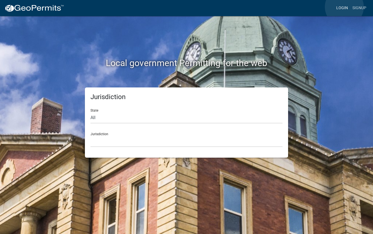
click at [344, 7] on link "Login" at bounding box center [342, 8] width 16 height 11
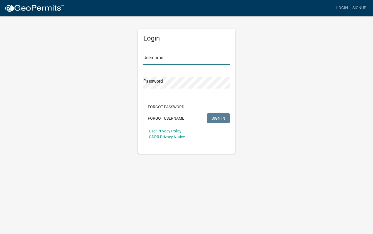
type input "eoolman"
click at [218, 118] on span "SIGN IN" at bounding box center [218, 118] width 14 height 4
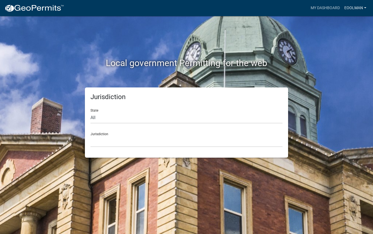
click at [351, 6] on link "eoolman" at bounding box center [355, 8] width 26 height 11
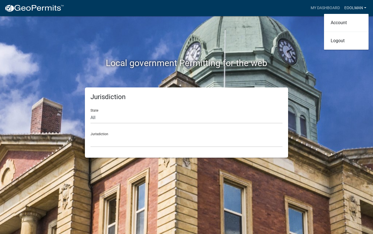
click at [351, 6] on link "eoolman" at bounding box center [355, 8] width 26 height 11
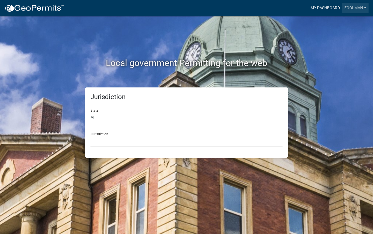
click at [334, 6] on link "My Dashboard" at bounding box center [325, 8] width 34 height 11
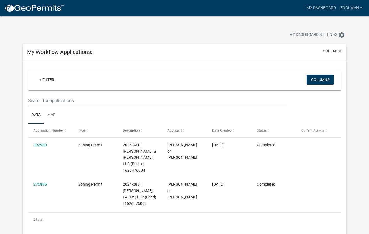
click at [29, 10] on img at bounding box center [34, 8] width 60 height 8
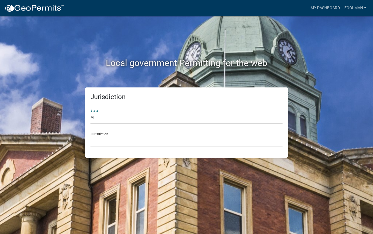
click at [93, 116] on select "All [US_STATE] [US_STATE] [US_STATE] [US_STATE] [US_STATE] [US_STATE] [US_STATE…" at bounding box center [186, 117] width 192 height 11
select select "[US_STATE]"
click at [90, 112] on select "All [US_STATE] [US_STATE] [US_STATE] [US_STATE] [US_STATE] [US_STATE] [US_STATE…" at bounding box center [186, 117] width 192 height 11
click at [109, 146] on select "[GEOGRAPHIC_DATA], [US_STATE] [GEOGRAPHIC_DATA], [US_STATE] [GEOGRAPHIC_DATA], …" at bounding box center [186, 141] width 192 height 11
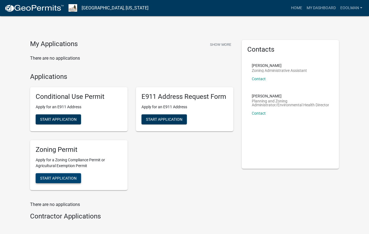
click at [73, 179] on span "Start Application" at bounding box center [58, 178] width 36 height 4
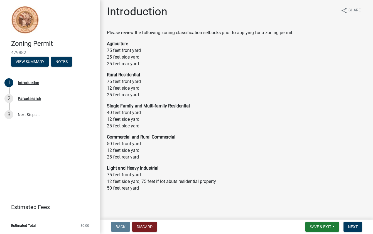
scroll to position [2, 0]
drag, startPoint x: 353, startPoint y: 229, endPoint x: 362, endPoint y: 223, distance: 10.6
click at [353, 229] on span "Next" at bounding box center [353, 227] width 10 height 4
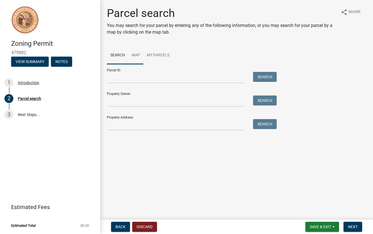
click at [133, 54] on link "Map" at bounding box center [135, 56] width 15 height 18
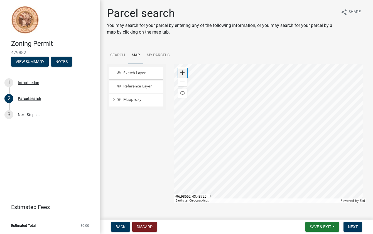
click at [181, 71] on span at bounding box center [182, 73] width 4 height 4
click at [231, 64] on div at bounding box center [270, 133] width 192 height 139
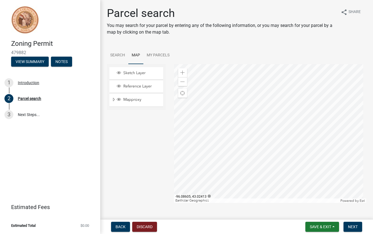
click at [279, 112] on div at bounding box center [270, 133] width 192 height 139
click at [181, 72] on span at bounding box center [182, 73] width 4 height 4
click at [262, 154] on div at bounding box center [270, 133] width 192 height 139
click at [180, 73] on span at bounding box center [182, 73] width 4 height 4
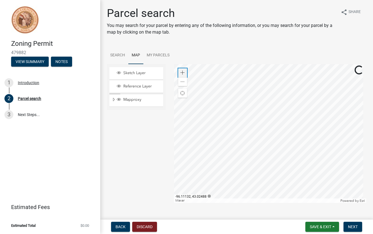
click at [180, 73] on span at bounding box center [182, 73] width 4 height 4
click at [276, 74] on div at bounding box center [270, 133] width 192 height 139
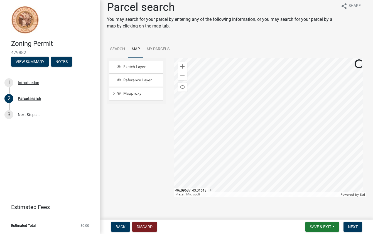
scroll to position [7, 0]
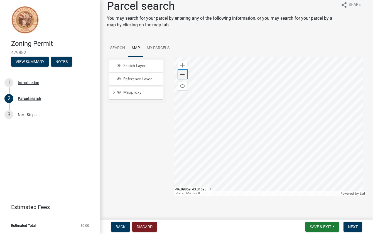
click at [180, 75] on span at bounding box center [182, 75] width 4 height 4
click at [180, 74] on span at bounding box center [182, 75] width 4 height 4
click at [366, 57] on div at bounding box center [270, 126] width 192 height 139
click at [272, 196] on div at bounding box center [270, 126] width 192 height 139
click at [232, 143] on div at bounding box center [270, 126] width 192 height 139
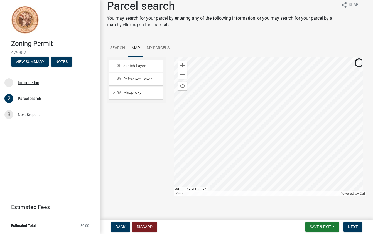
click at [228, 139] on div at bounding box center [270, 126] width 192 height 139
click at [182, 65] on span at bounding box center [182, 65] width 4 height 4
click at [283, 116] on div at bounding box center [270, 126] width 192 height 139
click at [241, 132] on div at bounding box center [270, 126] width 192 height 139
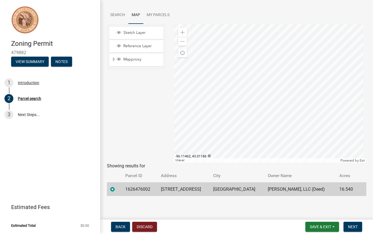
scroll to position [41, 0]
click at [355, 229] on span "Next" at bounding box center [353, 227] width 10 height 4
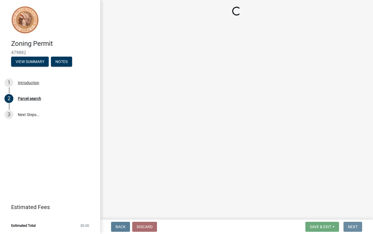
scroll to position [0, 0]
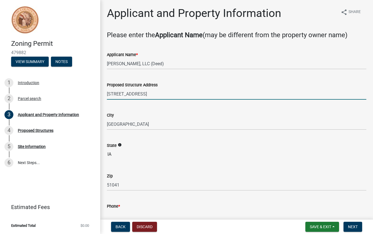
drag, startPoint x: 151, startPoint y: 95, endPoint x: 103, endPoint y: 96, distance: 47.6
click at [103, 96] on div "Proposed Structure Address [STREET_ADDRESS]" at bounding box center [237, 87] width 268 height 26
click at [115, 95] on input "[STREET_ADDRESS]" at bounding box center [236, 93] width 259 height 11
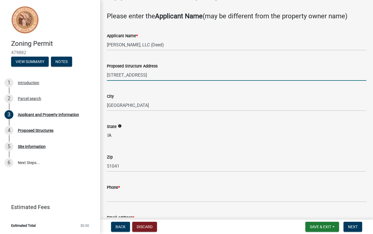
scroll to position [56, 0]
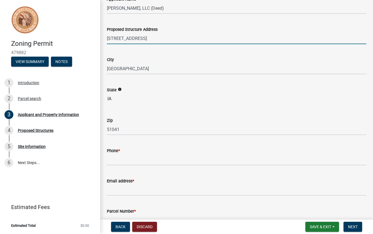
type input "[STREET_ADDRESS]"
click at [135, 157] on input "Phone *" at bounding box center [236, 159] width 259 height 11
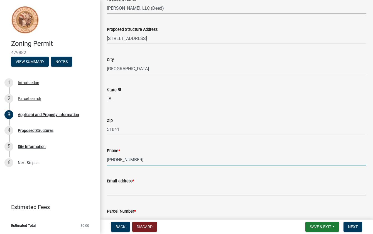
type input "[PHONE_NUMBER]"
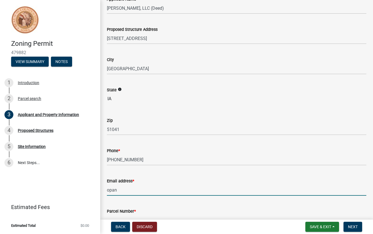
type input "[EMAIL_ADDRESS][DOMAIN_NAME]"
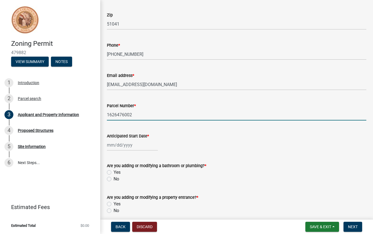
scroll to position [176, 0]
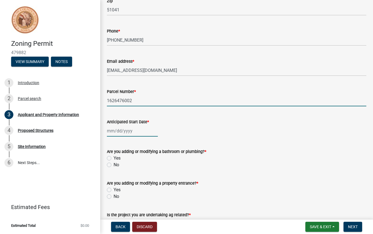
click at [110, 131] on div at bounding box center [132, 130] width 51 height 11
select select "9"
select select "2025"
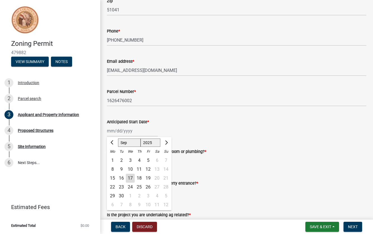
drag, startPoint x: 133, startPoint y: 178, endPoint x: 135, endPoint y: 177, distance: 2.8
click at [133, 177] on div "17" at bounding box center [130, 178] width 9 height 9
type input "[DATE]"
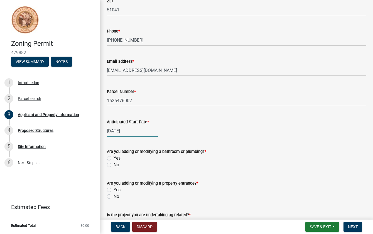
click at [119, 130] on div "[DATE]" at bounding box center [132, 130] width 51 height 11
select select "9"
select select "2025"
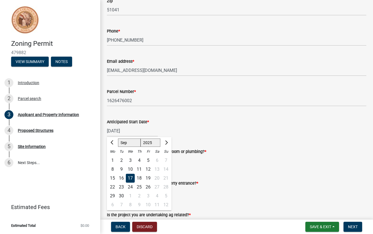
click at [132, 186] on div "24" at bounding box center [130, 187] width 9 height 9
type input "[DATE]"
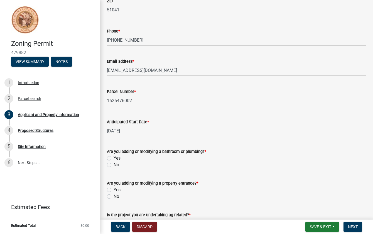
click at [113, 166] on label "No" at bounding box center [116, 165] width 6 height 7
click at [113, 166] on input "No" at bounding box center [115, 164] width 4 height 4
radio input "true"
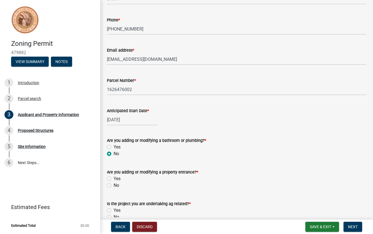
scroll to position [203, 0]
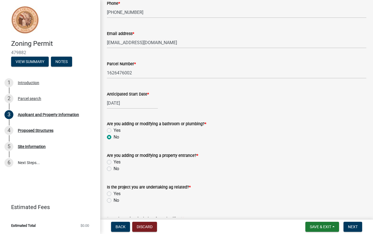
click at [113, 169] on label "No" at bounding box center [116, 169] width 6 height 7
click at [113, 169] on input "No" at bounding box center [115, 168] width 4 height 4
radio input "true"
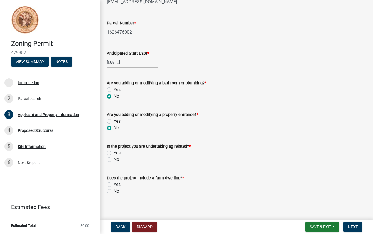
scroll to position [248, 0]
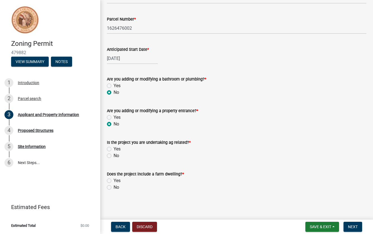
click at [113, 149] on label "Yes" at bounding box center [116, 149] width 7 height 7
click at [113, 149] on input "Yes" at bounding box center [115, 148] width 4 height 4
radio input "true"
click at [107, 188] on div "Does the project include a farm dwelling? * Yes No" at bounding box center [237, 177] width 268 height 27
click at [113, 189] on label "No" at bounding box center [116, 187] width 6 height 7
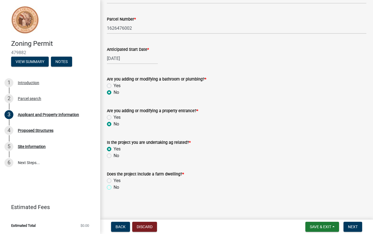
click at [113, 188] on input "No" at bounding box center [115, 186] width 4 height 4
radio input "true"
click at [348, 226] on span "Next" at bounding box center [353, 227] width 10 height 4
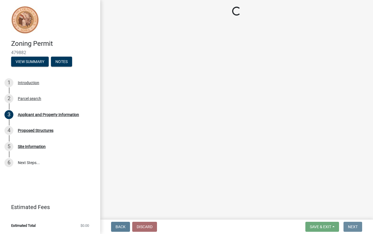
scroll to position [0, 0]
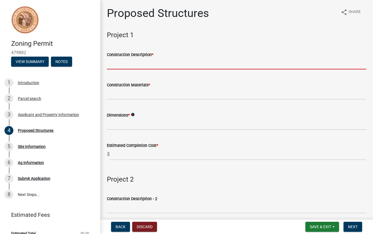
click at [138, 65] on input "Construction Description *" at bounding box center [236, 63] width 259 height 11
type input "Machine Shed"
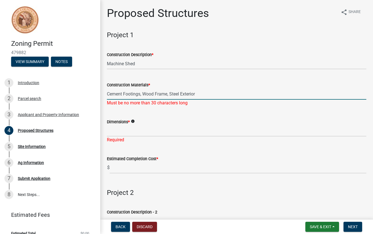
click at [142, 96] on input "Cement Footings, Wood Frame, Steel Exterior" at bounding box center [236, 93] width 259 height 11
type input "W"
type input "Cement, Wood, Steel"
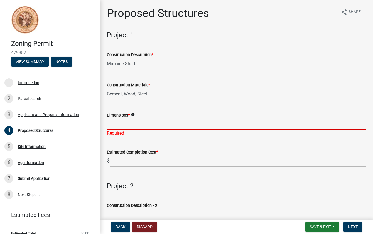
click at [122, 125] on input "Dimensions *" at bounding box center [236, 124] width 259 height 11
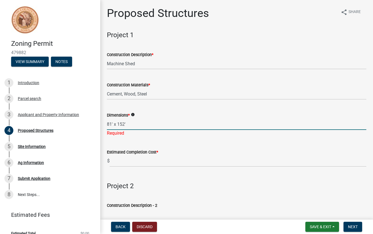
type input "81' x 152'"
click at [125, 162] on wm-data-entity-input "Estimated Completion Cost * $" at bounding box center [236, 156] width 259 height 31
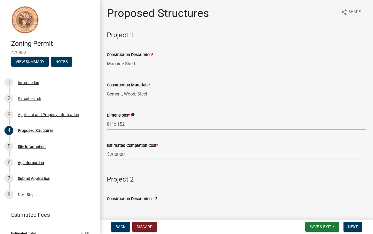
click at [163, 105] on div "Dimensions * info 81' x 152'" at bounding box center [236, 117] width 259 height 26
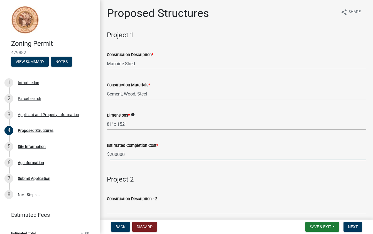
click at [114, 152] on input "200000" at bounding box center [238, 154] width 256 height 11
click at [116, 153] on input "200000" at bounding box center [238, 154] width 256 height 11
click at [113, 153] on input "200000" at bounding box center [238, 154] width 256 height 11
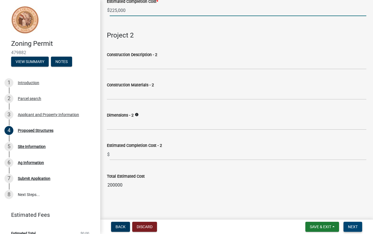
type input "225000"
click at [355, 224] on button "Next" at bounding box center [352, 227] width 19 height 10
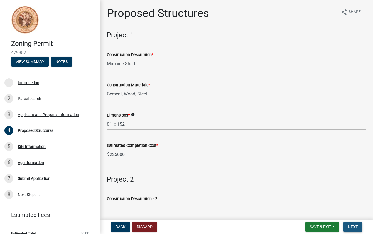
click at [351, 227] on span "Next" at bounding box center [353, 227] width 10 height 4
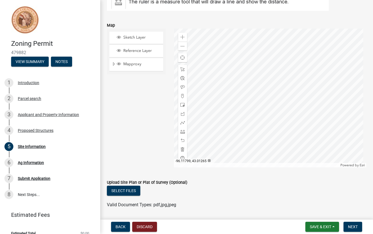
scroll to position [111, 0]
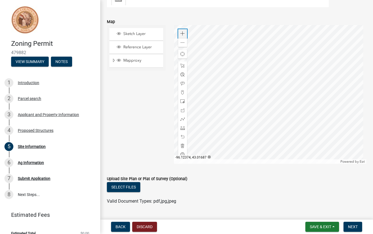
click at [182, 36] on span at bounding box center [182, 33] width 4 height 4
click at [181, 95] on span at bounding box center [182, 92] width 4 height 4
click at [250, 107] on div at bounding box center [270, 94] width 192 height 139
click at [262, 107] on div at bounding box center [270, 94] width 192 height 139
click at [259, 123] on div at bounding box center [270, 94] width 192 height 139
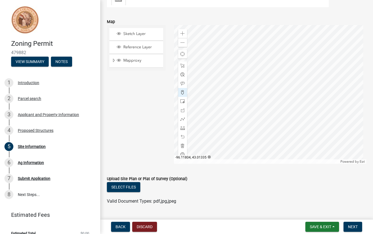
click at [249, 123] on div at bounding box center [270, 94] width 192 height 139
click at [182, 68] on span at bounding box center [182, 66] width 4 height 4
click at [261, 107] on div at bounding box center [270, 94] width 192 height 139
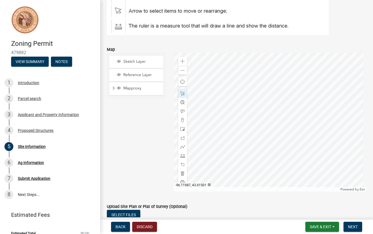
scroll to position [56, 0]
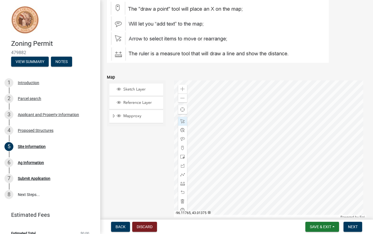
click at [267, 163] on div at bounding box center [270, 150] width 192 height 139
click at [183, 124] on span at bounding box center [182, 121] width 4 height 4
click at [268, 164] on div at bounding box center [270, 150] width 192 height 139
click at [265, 163] on div at bounding box center [270, 150] width 192 height 139
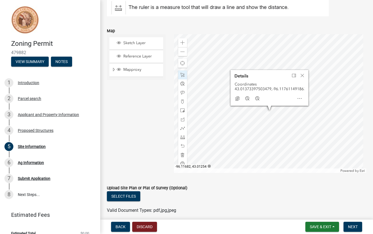
scroll to position [111, 0]
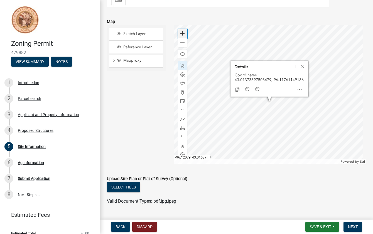
click at [180, 36] on span at bounding box center [182, 33] width 4 height 4
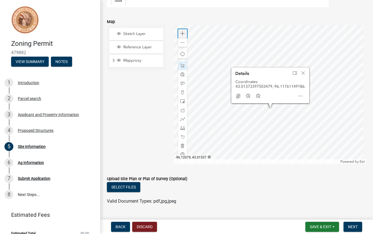
click at [180, 36] on span at bounding box center [182, 33] width 4 height 4
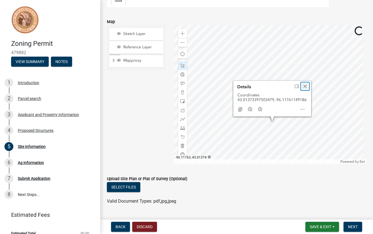
click at [303, 89] on span "Close" at bounding box center [305, 86] width 4 height 4
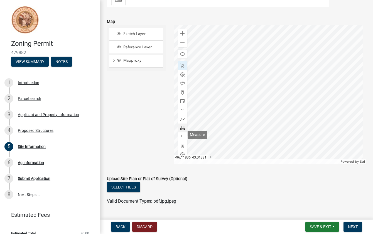
click at [184, 133] on div at bounding box center [182, 128] width 9 height 9
click at [235, 90] on div at bounding box center [270, 94] width 192 height 139
click at [274, 89] on div at bounding box center [270, 94] width 192 height 139
click at [234, 90] on div at bounding box center [270, 94] width 192 height 139
click at [233, 150] on div at bounding box center [270, 94] width 192 height 139
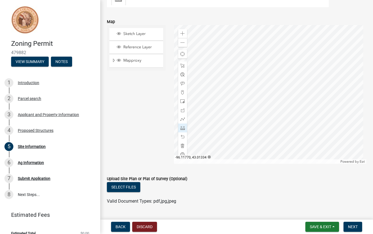
click at [273, 152] on div at bounding box center [270, 94] width 192 height 139
click at [275, 90] on div at bounding box center [270, 94] width 192 height 139
click at [182, 68] on span at bounding box center [182, 66] width 4 height 4
click at [234, 89] on div at bounding box center [270, 94] width 192 height 139
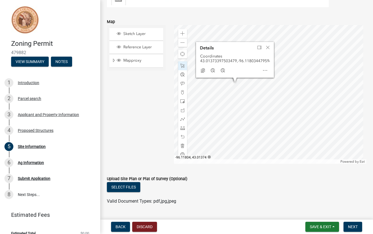
click at [233, 88] on div at bounding box center [270, 94] width 192 height 139
click at [268, 50] on span "Close" at bounding box center [267, 47] width 4 height 4
click at [276, 87] on div at bounding box center [270, 94] width 192 height 139
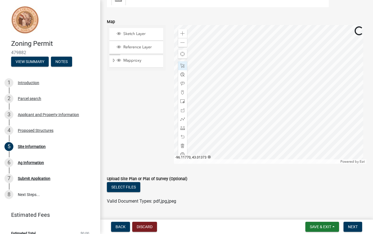
click at [276, 88] on div at bounding box center [270, 94] width 192 height 139
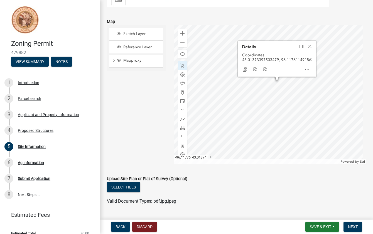
click at [269, 87] on div at bounding box center [270, 94] width 192 height 139
click at [182, 95] on span at bounding box center [182, 92] width 4 height 4
click at [252, 87] on div at bounding box center [270, 94] width 192 height 139
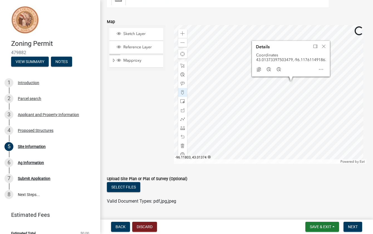
click at [251, 87] on div at bounding box center [270, 94] width 192 height 139
click at [285, 87] on div at bounding box center [270, 94] width 192 height 139
click at [182, 95] on span at bounding box center [182, 92] width 4 height 4
click at [252, 87] on div at bounding box center [270, 94] width 192 height 139
click at [285, 87] on div at bounding box center [270, 94] width 192 height 139
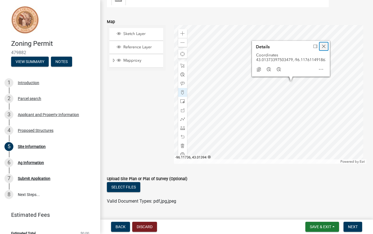
click at [323, 49] on span "Close" at bounding box center [323, 46] width 4 height 4
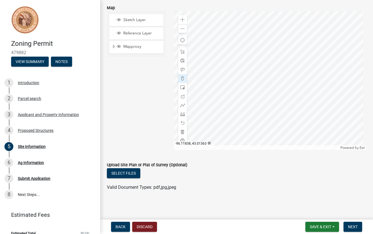
scroll to position [104, 0]
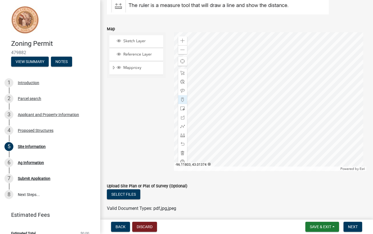
click at [251, 95] on div at bounding box center [270, 101] width 192 height 139
click at [284, 93] on div at bounding box center [270, 101] width 192 height 139
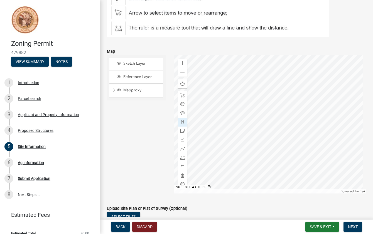
scroll to position [83, 0]
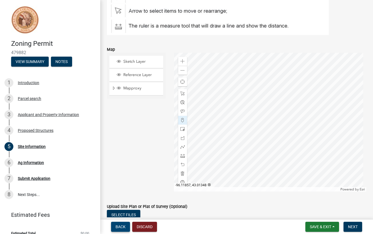
click at [116, 225] on span "Back" at bounding box center [120, 227] width 10 height 4
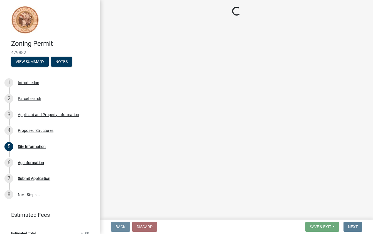
scroll to position [0, 0]
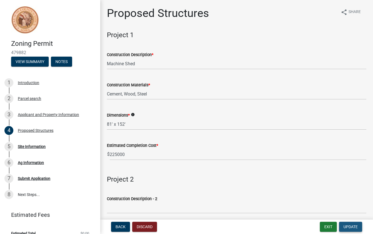
click at [345, 225] on span "Update" at bounding box center [350, 227] width 14 height 4
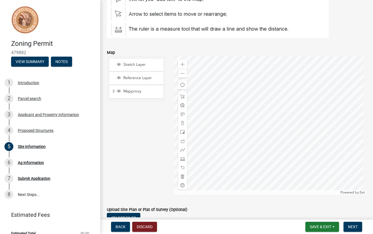
scroll to position [83, 0]
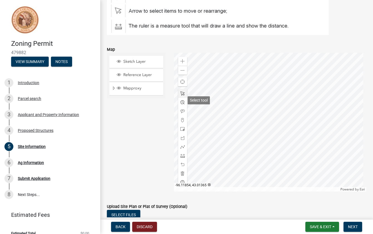
click at [180, 96] on span at bounding box center [182, 94] width 4 height 4
click at [247, 96] on div at bounding box center [270, 122] width 192 height 139
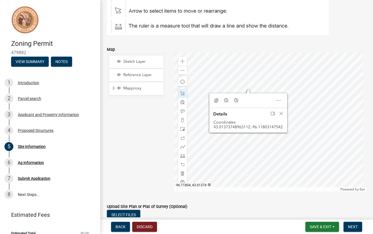
click at [247, 96] on div at bounding box center [270, 122] width 192 height 139
click at [277, 103] on span "Open" at bounding box center [278, 100] width 4 height 4
click at [277, 103] on span "Close" at bounding box center [278, 100] width 4 height 4
click at [280, 116] on span "Close" at bounding box center [281, 114] width 4 height 4
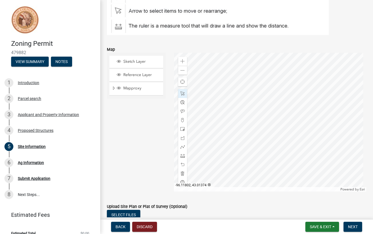
click at [249, 96] on div at bounding box center [270, 122] width 192 height 139
click at [249, 98] on div at bounding box center [270, 122] width 192 height 139
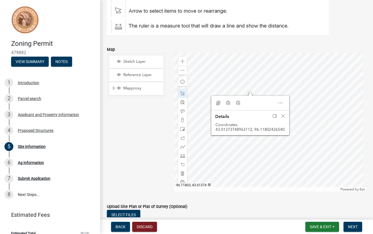
click at [248, 97] on div at bounding box center [270, 122] width 192 height 139
click at [249, 97] on div at bounding box center [270, 122] width 192 height 139
click at [254, 105] on div at bounding box center [270, 122] width 192 height 139
click at [282, 117] on span "Close" at bounding box center [282, 115] width 4 height 4
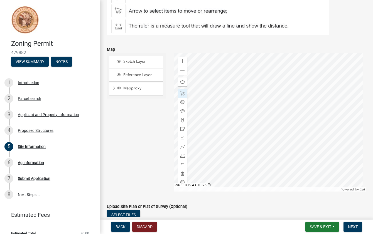
click at [244, 92] on div at bounding box center [270, 122] width 192 height 139
click at [283, 96] on div at bounding box center [270, 122] width 192 height 139
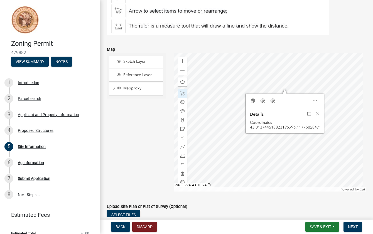
click at [283, 97] on div at bounding box center [270, 122] width 192 height 139
click at [283, 95] on div at bounding box center [270, 122] width 192 height 139
click at [287, 95] on div at bounding box center [270, 122] width 192 height 139
click at [298, 100] on div at bounding box center [270, 122] width 192 height 139
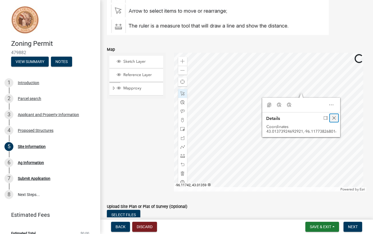
click at [332, 120] on span "Close" at bounding box center [334, 118] width 4 height 4
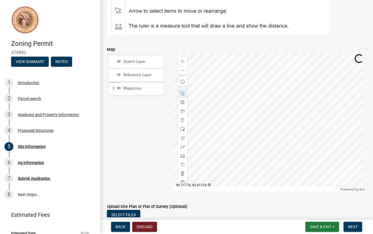
click at [299, 101] on div at bounding box center [270, 122] width 192 height 139
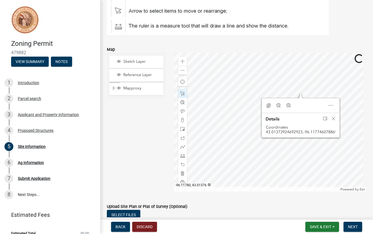
click at [292, 98] on div at bounding box center [270, 122] width 192 height 139
click at [263, 165] on div at bounding box center [270, 122] width 192 height 139
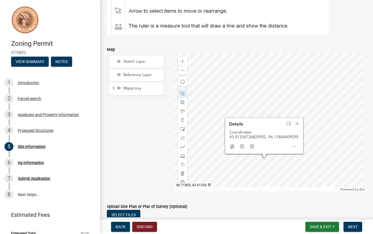
click at [262, 165] on div at bounding box center [270, 122] width 192 height 139
click at [305, 167] on div at bounding box center [270, 122] width 192 height 139
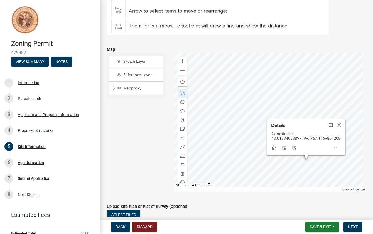
click at [292, 166] on div at bounding box center [270, 122] width 192 height 139
click at [338, 126] on span "Close" at bounding box center [339, 125] width 4 height 4
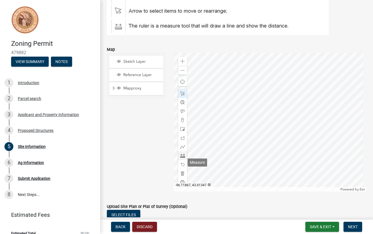
click at [182, 158] on span at bounding box center [182, 156] width 4 height 4
click at [262, 99] on div at bounding box center [270, 122] width 192 height 139
click at [293, 98] on div at bounding box center [270, 122] width 192 height 139
click at [293, 167] on div at bounding box center [270, 122] width 192 height 139
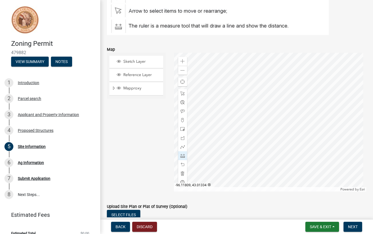
click at [258, 168] on div at bounding box center [270, 122] width 192 height 139
click at [180, 96] on span at bounding box center [182, 94] width 4 height 4
click at [262, 166] on div at bounding box center [270, 122] width 192 height 139
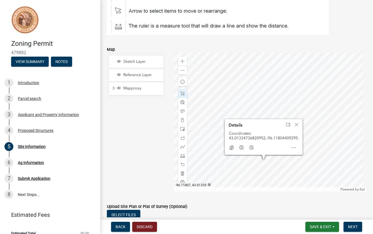
click at [260, 166] on div at bounding box center [270, 122] width 192 height 139
click at [293, 167] on div at bounding box center [270, 122] width 192 height 139
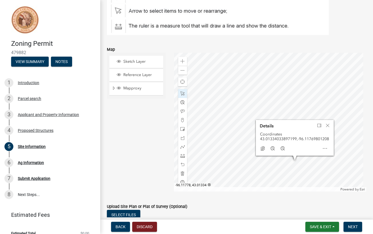
click at [296, 168] on div at bounding box center [270, 122] width 192 height 139
click at [263, 169] on div at bounding box center [270, 122] width 192 height 139
click at [262, 168] on div at bounding box center [270, 122] width 192 height 139
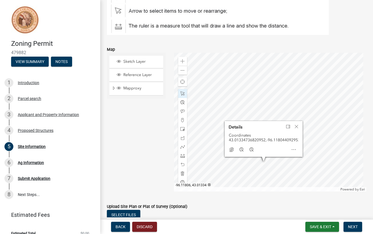
click at [262, 170] on div at bounding box center [270, 122] width 192 height 139
click at [180, 158] on span at bounding box center [182, 156] width 4 height 4
click at [263, 170] on div at bounding box center [270, 122] width 192 height 139
click at [300, 170] on div at bounding box center [270, 122] width 192 height 139
click at [182, 96] on span at bounding box center [182, 94] width 4 height 4
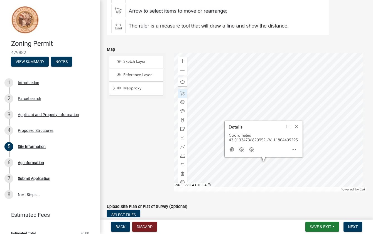
click at [297, 170] on div at bounding box center [270, 122] width 192 height 139
click at [288, 129] on span "Close" at bounding box center [289, 127] width 4 height 4
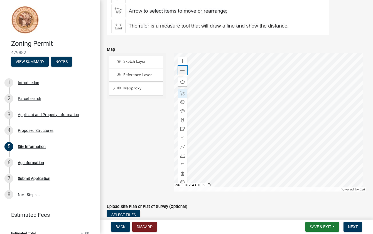
click at [182, 73] on span at bounding box center [182, 70] width 4 height 4
click at [262, 148] on div at bounding box center [270, 122] width 192 height 139
click at [178, 161] on div at bounding box center [182, 156] width 9 height 9
click at [183, 158] on span at bounding box center [182, 156] width 4 height 4
click at [233, 149] on div at bounding box center [270, 122] width 192 height 139
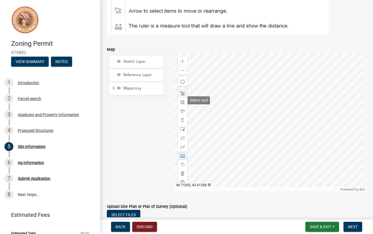
click at [182, 96] on span at bounding box center [182, 94] width 4 height 4
click at [261, 148] on div at bounding box center [270, 122] width 192 height 139
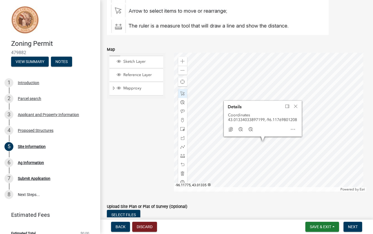
click at [264, 148] on div at bounding box center [270, 122] width 192 height 139
click at [276, 151] on div at bounding box center [270, 122] width 192 height 139
click at [233, 91] on div at bounding box center [270, 122] width 192 height 139
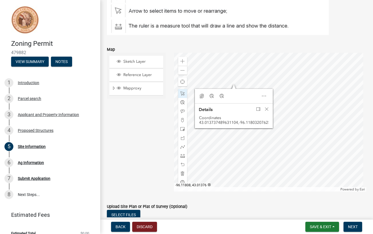
click at [230, 91] on div at bounding box center [270, 122] width 192 height 139
click at [259, 90] on div at bounding box center [270, 122] width 192 height 139
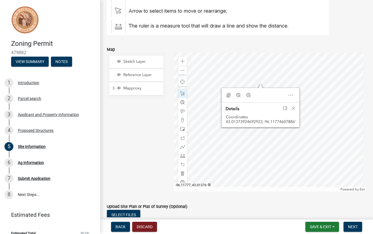
click at [262, 91] on div at bounding box center [270, 122] width 192 height 139
click at [291, 111] on span "Close" at bounding box center [293, 108] width 4 height 4
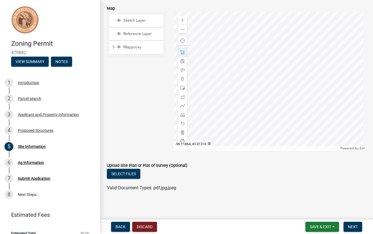
scroll to position [132, 0]
drag, startPoint x: 30, startPoint y: 83, endPoint x: 34, endPoint y: 84, distance: 3.7
click at [30, 83] on div "Introduction" at bounding box center [28, 83] width 21 height 4
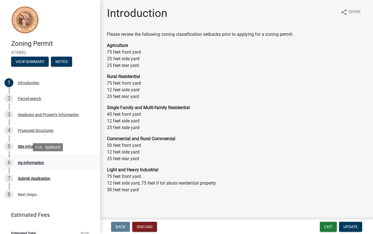
click at [32, 161] on div "Ag Information" at bounding box center [31, 163] width 26 height 4
click at [30, 149] on div "5 Site Information" at bounding box center [47, 146] width 87 height 9
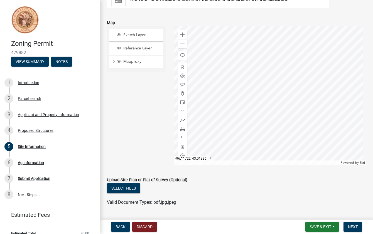
scroll to position [111, 0]
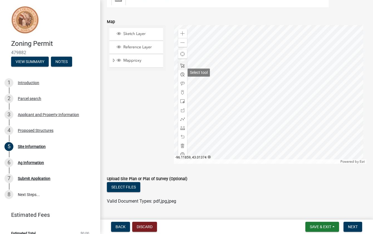
click at [180, 68] on span at bounding box center [182, 66] width 4 height 4
click at [249, 70] on div at bounding box center [270, 94] width 192 height 139
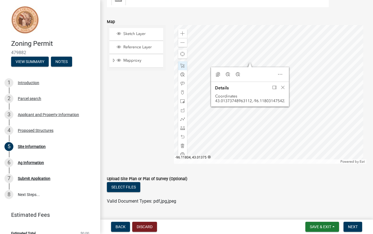
click at [247, 67] on div at bounding box center [270, 94] width 192 height 139
click at [281, 68] on div at bounding box center [270, 94] width 192 height 139
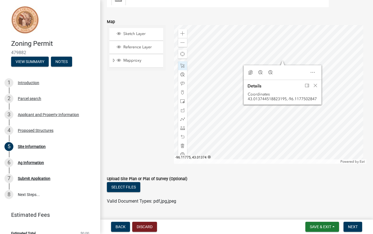
click at [282, 68] on div at bounding box center [270, 94] width 192 height 139
click at [284, 68] on div at bounding box center [270, 94] width 192 height 139
click at [282, 68] on div at bounding box center [270, 94] width 192 height 139
click at [282, 66] on div at bounding box center [270, 94] width 192 height 139
click at [285, 66] on div at bounding box center [270, 94] width 192 height 139
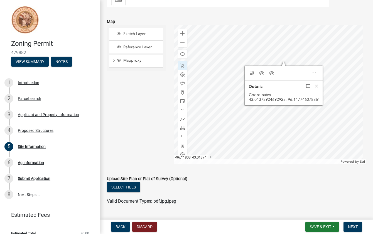
click at [248, 68] on div at bounding box center [270, 94] width 192 height 139
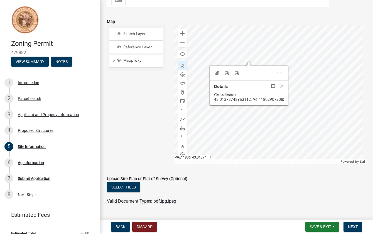
click at [244, 68] on div at bounding box center [270, 94] width 192 height 139
click at [248, 68] on div at bounding box center [270, 94] width 192 height 139
click at [245, 68] on div at bounding box center [270, 94] width 192 height 139
click at [245, 134] on div at bounding box center [270, 94] width 192 height 139
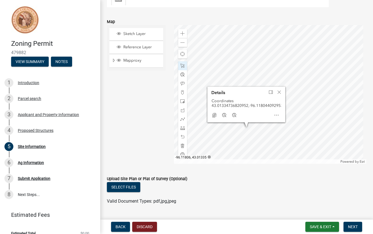
click at [244, 134] on div at bounding box center [270, 94] width 192 height 139
click at [288, 134] on div at bounding box center [270, 94] width 192 height 139
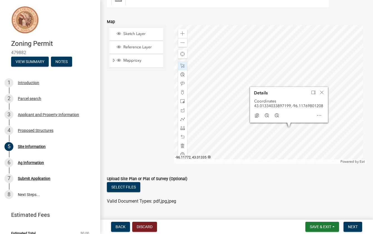
click at [285, 133] on div at bounding box center [270, 94] width 192 height 139
click at [322, 93] on span "Close" at bounding box center [321, 92] width 4 height 4
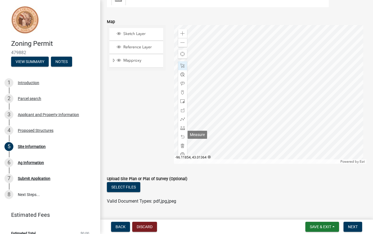
drag, startPoint x: 180, startPoint y: 135, endPoint x: 207, endPoint y: 134, distance: 27.0
click at [180, 130] on span at bounding box center [182, 128] width 4 height 4
click at [232, 131] on div at bounding box center [270, 94] width 192 height 139
click at [230, 132] on div at bounding box center [270, 94] width 192 height 139
drag, startPoint x: 183, startPoint y: 72, endPoint x: 185, endPoint y: 75, distance: 3.1
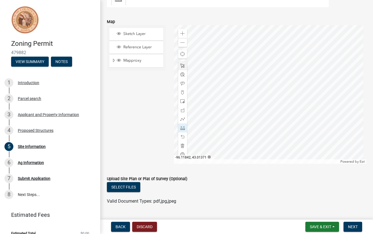
click at [183, 68] on span at bounding box center [182, 66] width 4 height 4
click at [231, 132] on div at bounding box center [270, 94] width 192 height 139
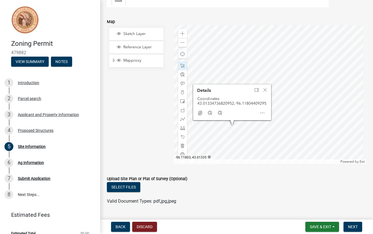
click at [233, 132] on div at bounding box center [270, 94] width 192 height 139
click at [264, 92] on span "Close" at bounding box center [265, 90] width 4 height 4
click at [183, 130] on span at bounding box center [182, 128] width 4 height 4
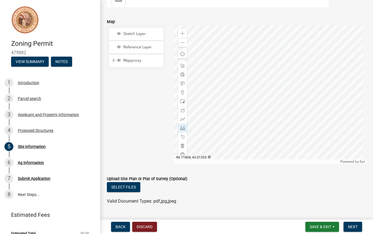
click at [233, 131] on div at bounding box center [270, 94] width 192 height 139
drag, startPoint x: 181, startPoint y: 72, endPoint x: 184, endPoint y: 74, distance: 3.4
click at [181, 68] on span at bounding box center [182, 66] width 4 height 4
click at [273, 132] on div at bounding box center [270, 94] width 192 height 139
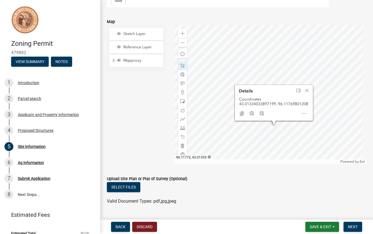
click at [271, 131] on div at bounding box center [270, 94] width 192 height 139
click at [230, 66] on div at bounding box center [270, 94] width 192 height 139
click at [232, 67] on div at bounding box center [270, 94] width 192 height 139
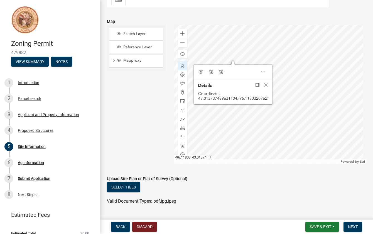
click at [233, 67] on div at bounding box center [270, 94] width 192 height 139
click at [344, 205] on div "Valid Document Types: pdf,jpg,jpeg" at bounding box center [237, 201] width 268 height 7
click at [266, 87] on span "Close" at bounding box center [265, 85] width 4 height 4
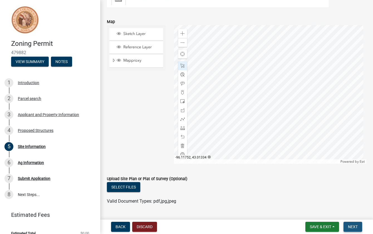
click at [348, 227] on span "Next" at bounding box center [353, 227] width 10 height 4
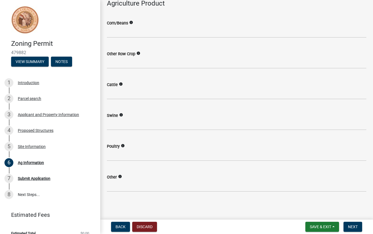
scroll to position [33, 0]
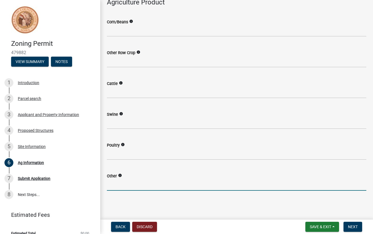
drag, startPoint x: 120, startPoint y: 184, endPoint x: 123, endPoint y: 187, distance: 4.7
click at [121, 186] on input "text" at bounding box center [236, 185] width 259 height 11
click at [120, 176] on icon "info" at bounding box center [120, 176] width 4 height 4
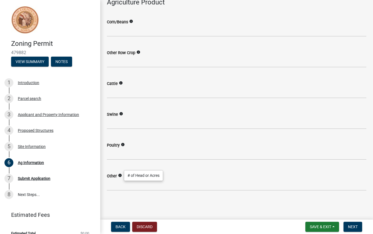
click at [120, 176] on icon "info" at bounding box center [120, 176] width 4 height 4
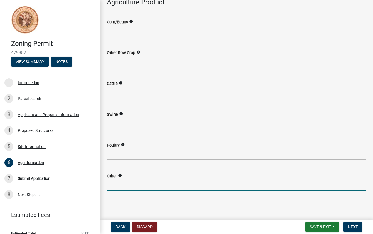
click at [121, 186] on input "text" at bounding box center [236, 185] width 259 height 11
type input "0"
click at [122, 189] on input "0" at bounding box center [236, 185] width 259 height 11
click at [116, 184] on input "0" at bounding box center [236, 185] width 259 height 11
click at [108, 186] on input "0" at bounding box center [236, 185] width 259 height 11
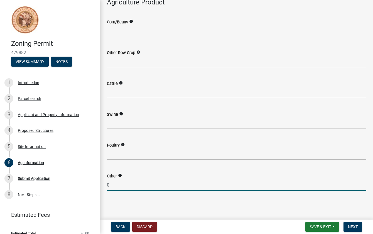
click at [120, 177] on icon "info" at bounding box center [120, 176] width 4 height 4
drag, startPoint x: 113, startPoint y: 186, endPoint x: 97, endPoint y: 187, distance: 16.4
click at [97, 186] on div "Zoning Permit 479882 View Summary Notes 1 Introduction 2 Parcel search 3 Applic…" at bounding box center [186, 117] width 373 height 234
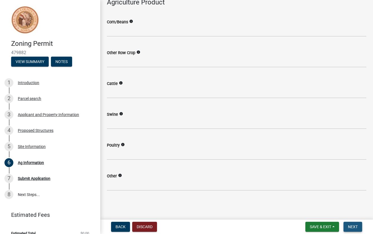
click at [357, 226] on span "Next" at bounding box center [353, 227] width 10 height 4
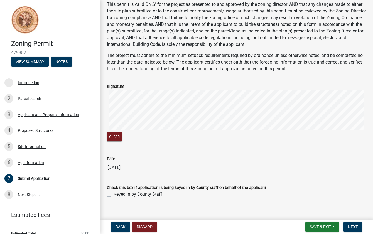
scroll to position [61, 0]
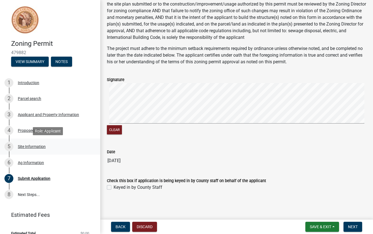
click at [23, 147] on div "Site Information" at bounding box center [32, 147] width 28 height 4
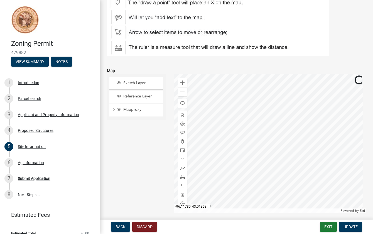
scroll to position [83, 0]
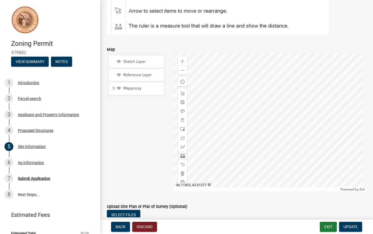
click at [182, 158] on span at bounding box center [182, 156] width 4 height 4
click at [248, 97] on div at bounding box center [270, 122] width 192 height 139
click at [248, 163] on div at bounding box center [270, 122] width 192 height 139
drag, startPoint x: 180, startPoint y: 99, endPoint x: 183, endPoint y: 102, distance: 4.1
click at [180, 96] on span at bounding box center [182, 94] width 4 height 4
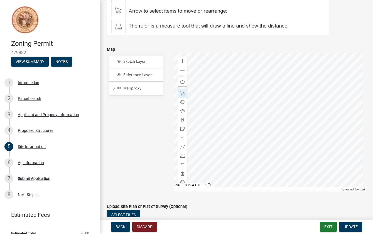
click at [247, 162] on div at bounding box center [270, 122] width 192 height 139
click at [248, 164] on div at bounding box center [270, 122] width 192 height 139
click at [248, 97] on div at bounding box center [270, 122] width 192 height 139
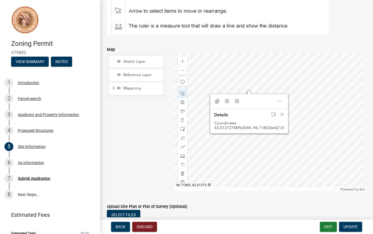
click at [246, 95] on div at bounding box center [270, 122] width 192 height 139
click at [183, 158] on span at bounding box center [182, 156] width 4 height 4
click at [248, 95] on div at bounding box center [270, 122] width 192 height 139
click at [248, 163] on div at bounding box center [270, 122] width 192 height 139
click at [280, 117] on span "Close" at bounding box center [282, 114] width 4 height 4
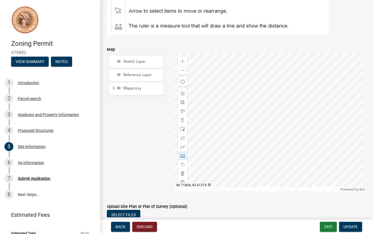
click at [247, 96] on div at bounding box center [270, 122] width 192 height 139
click at [180, 140] on span at bounding box center [182, 138] width 4 height 4
click at [181, 132] on span at bounding box center [182, 129] width 4 height 4
click at [288, 164] on div at bounding box center [270, 122] width 192 height 139
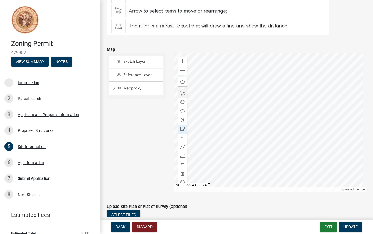
click at [180, 96] on span at bounding box center [182, 94] width 4 height 4
click at [265, 117] on div at bounding box center [270, 122] width 192 height 139
click at [180, 158] on span at bounding box center [182, 156] width 4 height 4
click at [244, 92] on div at bounding box center [270, 122] width 192 height 139
click at [243, 163] on div at bounding box center [270, 122] width 192 height 139
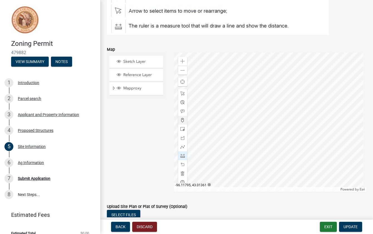
click at [258, 118] on div at bounding box center [270, 122] width 192 height 139
drag, startPoint x: 182, startPoint y: 99, endPoint x: 197, endPoint y: 104, distance: 15.7
click at [182, 96] on span at bounding box center [182, 94] width 4 height 4
click at [286, 162] on div at bounding box center [270, 122] width 192 height 139
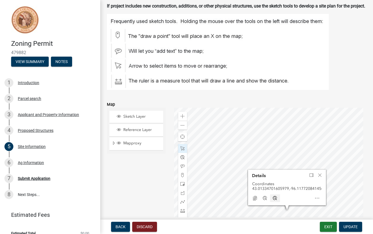
scroll to position [28, 0]
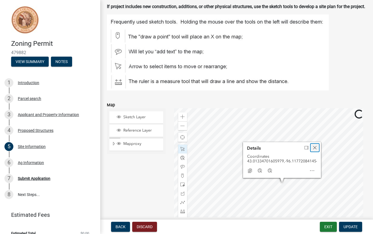
click at [313, 149] on span "Close" at bounding box center [314, 148] width 4 height 4
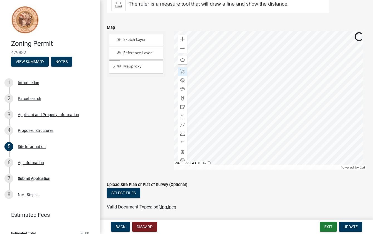
scroll to position [120, 0]
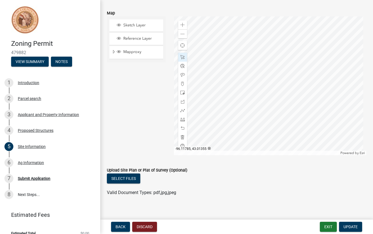
click at [271, 77] on div at bounding box center [270, 85] width 192 height 139
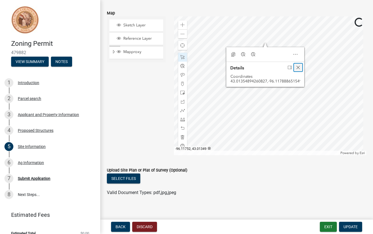
click at [296, 70] on span "Close" at bounding box center [298, 67] width 4 height 4
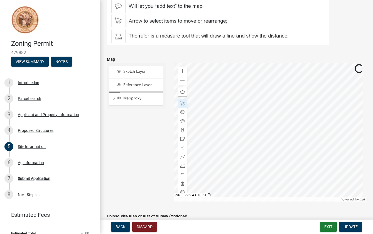
scroll to position [64, 0]
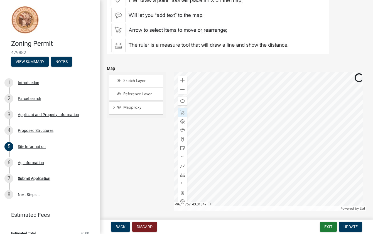
click at [298, 161] on div at bounding box center [270, 141] width 192 height 139
click at [279, 185] on div at bounding box center [270, 141] width 192 height 139
click at [282, 117] on div at bounding box center [270, 141] width 192 height 139
click at [280, 115] on div at bounding box center [270, 141] width 192 height 139
click at [278, 116] on div at bounding box center [270, 141] width 192 height 139
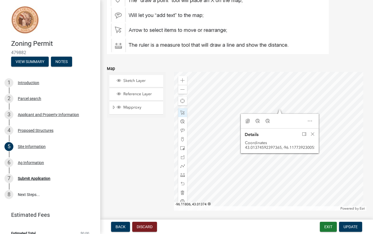
click at [238, 115] on div at bounding box center [270, 141] width 192 height 139
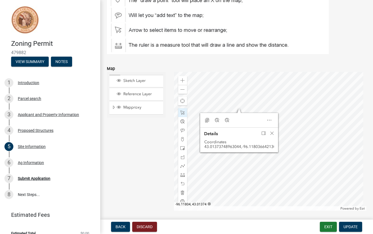
click at [240, 115] on div at bounding box center [270, 141] width 192 height 139
click at [240, 184] on div at bounding box center [270, 141] width 192 height 139
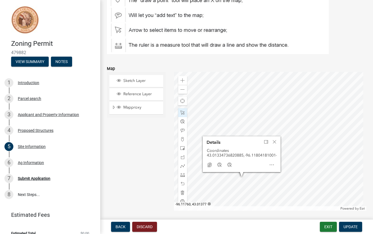
click at [295, 112] on div at bounding box center [270, 141] width 192 height 139
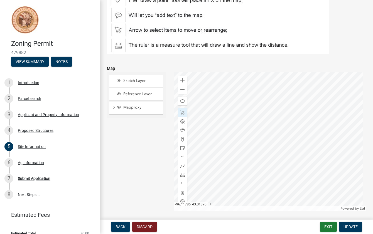
click at [264, 122] on div at bounding box center [270, 141] width 192 height 139
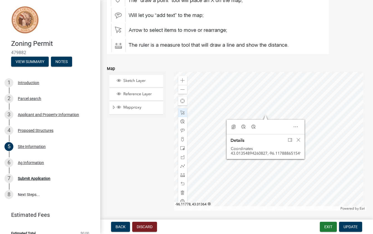
click at [265, 133] on div "Copy Coordinates Google Bing" at bounding box center [265, 127] width 74 height 11
click at [290, 131] on div "Open" at bounding box center [295, 127] width 10 height 8
drag, startPoint x: 292, startPoint y: 132, endPoint x: 274, endPoint y: 133, distance: 17.3
click at [292, 131] on div "Close" at bounding box center [295, 127] width 10 height 8
click at [232, 129] on span "Copy Coordinates" at bounding box center [233, 127] width 4 height 4
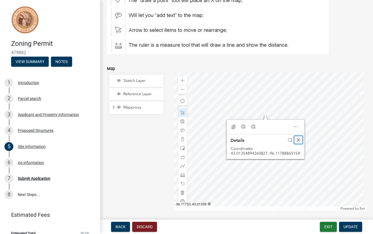
click at [297, 142] on span "Close" at bounding box center [298, 140] width 4 height 4
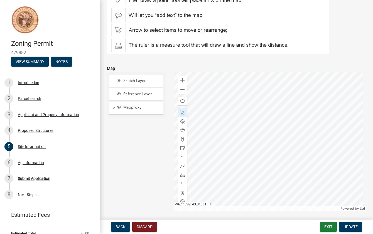
click at [268, 137] on div at bounding box center [270, 141] width 192 height 139
click at [180, 177] on span at bounding box center [182, 175] width 4 height 4
click at [237, 185] on div at bounding box center [270, 141] width 192 height 139
click at [182, 125] on div at bounding box center [182, 121] width 9 height 9
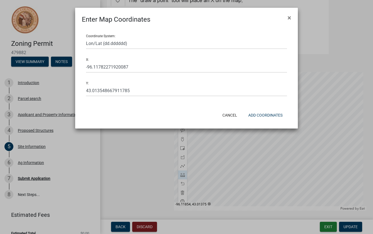
drag, startPoint x: 289, startPoint y: 19, endPoint x: 237, endPoint y: 84, distance: 83.3
click at [288, 20] on span "×" at bounding box center [289, 18] width 4 height 8
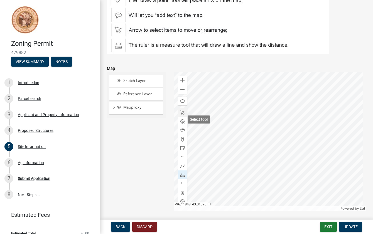
click at [182, 115] on span at bounding box center [182, 113] width 4 height 4
click at [261, 172] on div at bounding box center [270, 141] width 192 height 139
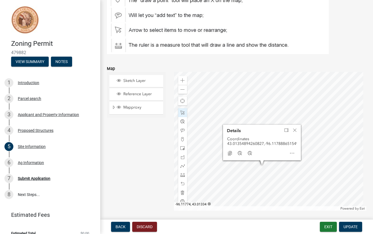
click at [278, 184] on div at bounding box center [270, 141] width 192 height 139
click at [293, 132] on span "Close" at bounding box center [294, 130] width 4 height 4
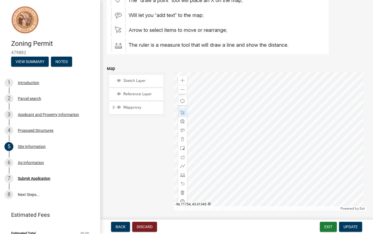
click at [302, 165] on div at bounding box center [270, 141] width 192 height 139
click at [113, 110] on span "Expand" at bounding box center [114, 107] width 4 height 5
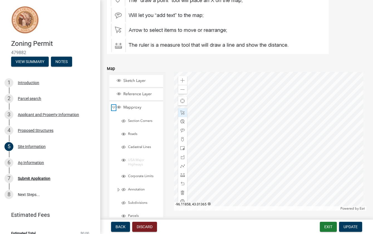
click at [112, 110] on span "Collapse" at bounding box center [114, 107] width 4 height 5
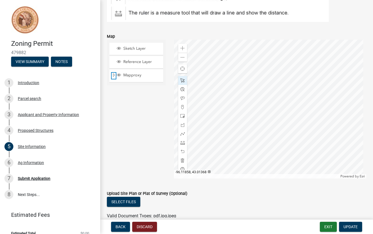
scroll to position [83, 0]
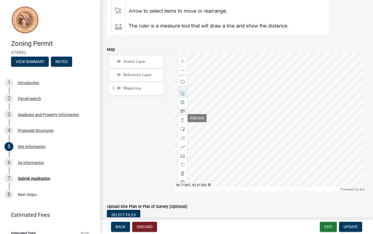
click at [180, 114] on span at bounding box center [182, 111] width 4 height 4
click at [286, 94] on div at bounding box center [270, 122] width 192 height 139
click at [184, 98] on div at bounding box center [182, 93] width 9 height 9
click at [295, 93] on div at bounding box center [270, 122] width 192 height 139
click at [294, 93] on div at bounding box center [270, 122] width 192 height 139
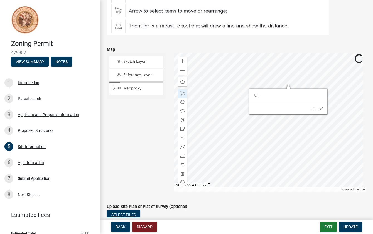
click at [288, 92] on div at bounding box center [270, 122] width 192 height 139
click at [320, 111] on span "Close" at bounding box center [321, 109] width 4 height 4
click at [286, 90] on div at bounding box center [270, 122] width 192 height 139
click at [287, 86] on div at bounding box center [270, 122] width 192 height 139
click at [319, 107] on span "Close" at bounding box center [320, 104] width 4 height 4
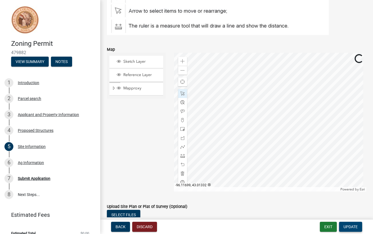
click at [353, 229] on span "Update" at bounding box center [350, 227] width 14 height 4
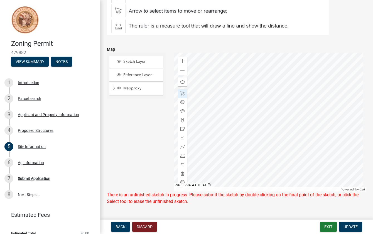
click at [241, 147] on div at bounding box center [270, 122] width 192 height 139
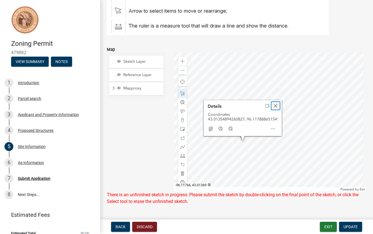
click at [274, 108] on span "Close" at bounding box center [275, 106] width 4 height 4
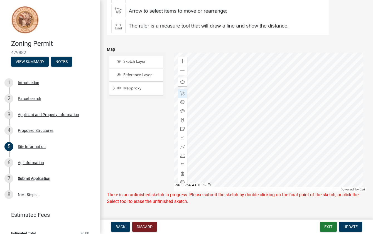
click at [289, 102] on div at bounding box center [270, 122] width 192 height 139
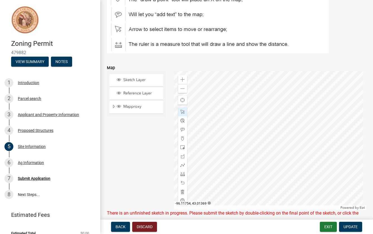
scroll to position [62, 0]
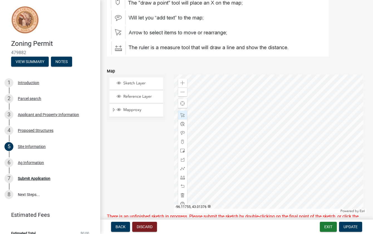
click at [288, 99] on div at bounding box center [270, 144] width 192 height 139
click at [183, 95] on span at bounding box center [182, 92] width 4 height 4
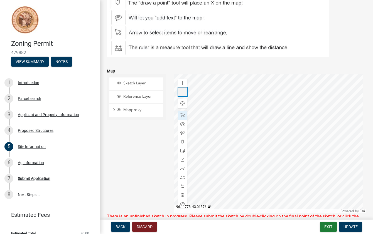
click at [183, 95] on span at bounding box center [182, 92] width 4 height 4
click at [180, 85] on span at bounding box center [182, 83] width 4 height 4
click at [298, 118] on div at bounding box center [270, 144] width 192 height 139
click at [352, 229] on button "Update" at bounding box center [350, 227] width 23 height 10
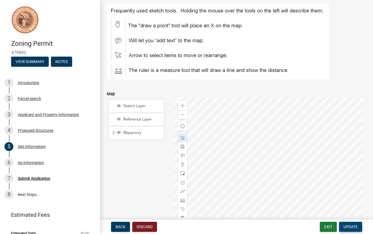
scroll to position [34, 0]
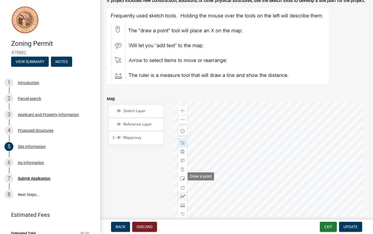
click at [182, 172] on span at bounding box center [182, 170] width 4 height 4
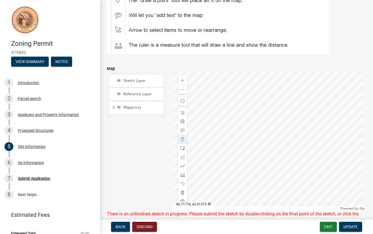
click at [255, 102] on div at bounding box center [270, 141] width 192 height 139
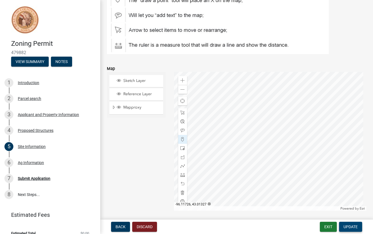
click at [356, 227] on span "Update" at bounding box center [350, 227] width 14 height 4
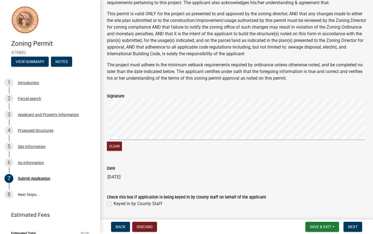
scroll to position [56, 0]
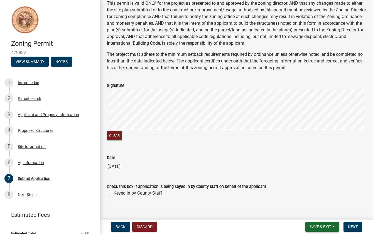
click at [317, 228] on span "Save & Exit" at bounding box center [320, 227] width 21 height 4
click at [308, 202] on button "Save" at bounding box center [316, 199] width 45 height 13
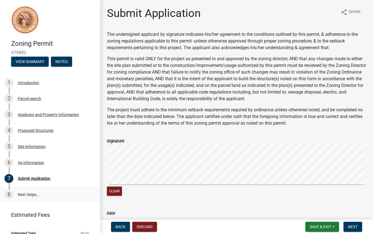
click at [24, 194] on link "8 Next Steps..." at bounding box center [50, 195] width 100 height 16
